Goal: Communication & Community: Answer question/provide support

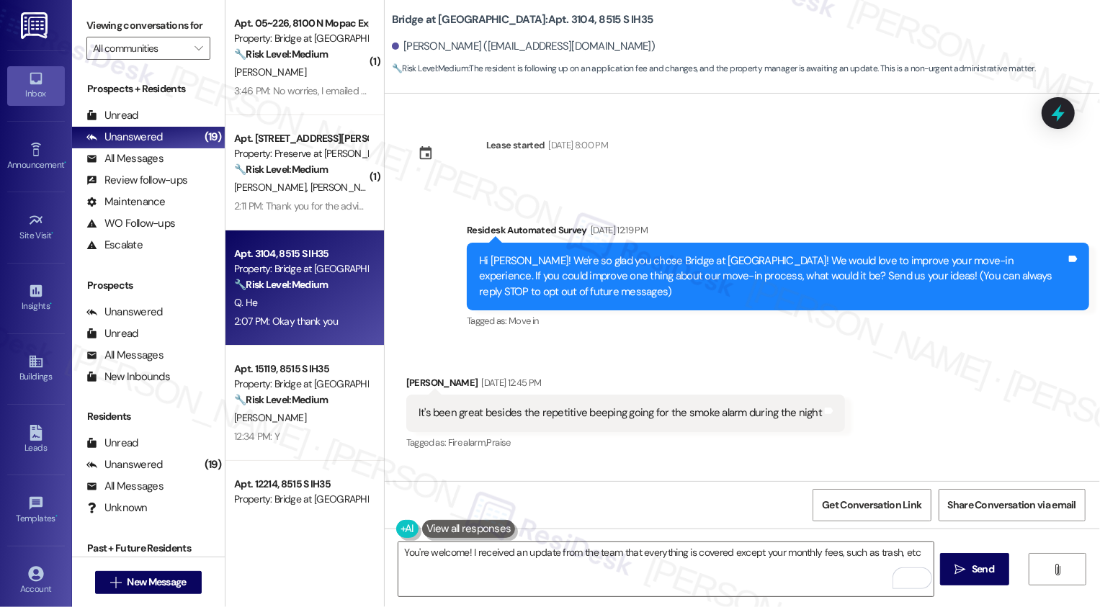
scroll to position [7302, 0]
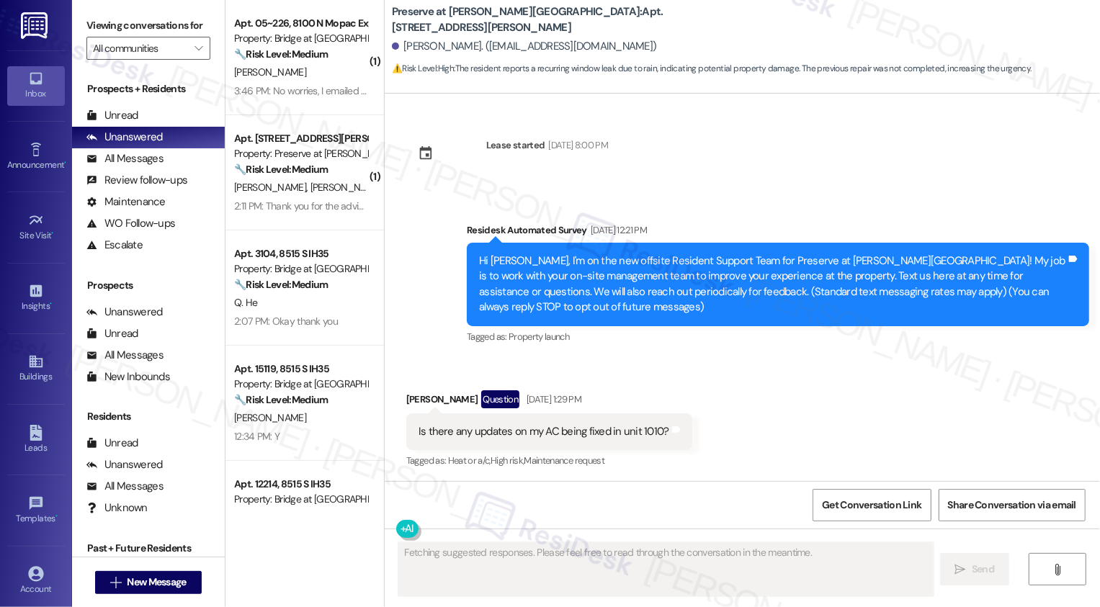
scroll to position [14692, 0]
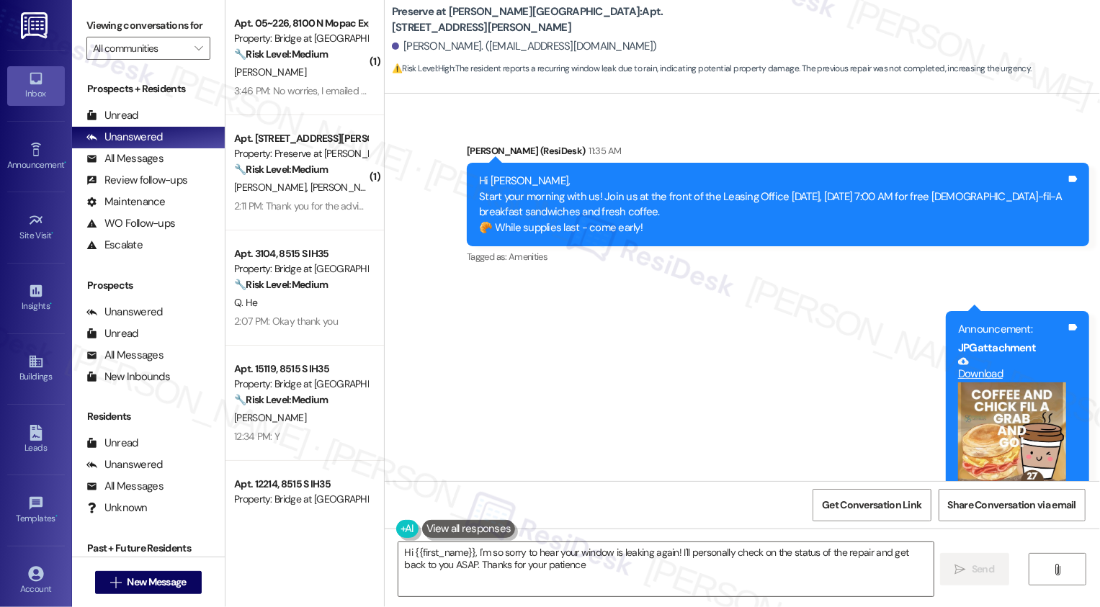
type textarea "Hi {{first_name}}, I'm so sorry to hear your window is leaking again! I'll pers…"
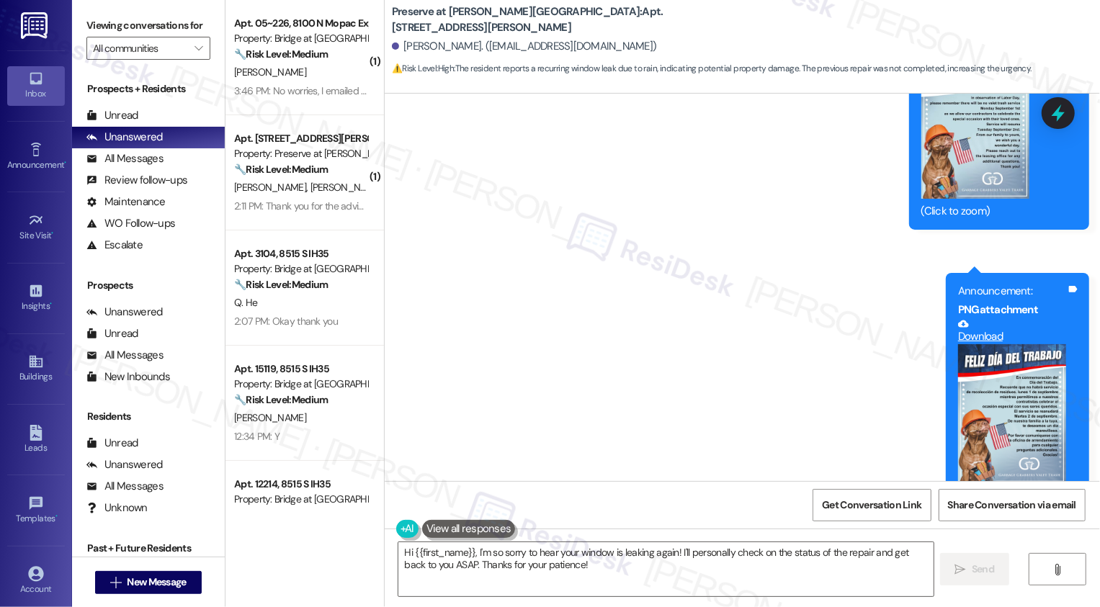
scroll to position [14106, 0]
